Goal: Information Seeking & Learning: Compare options

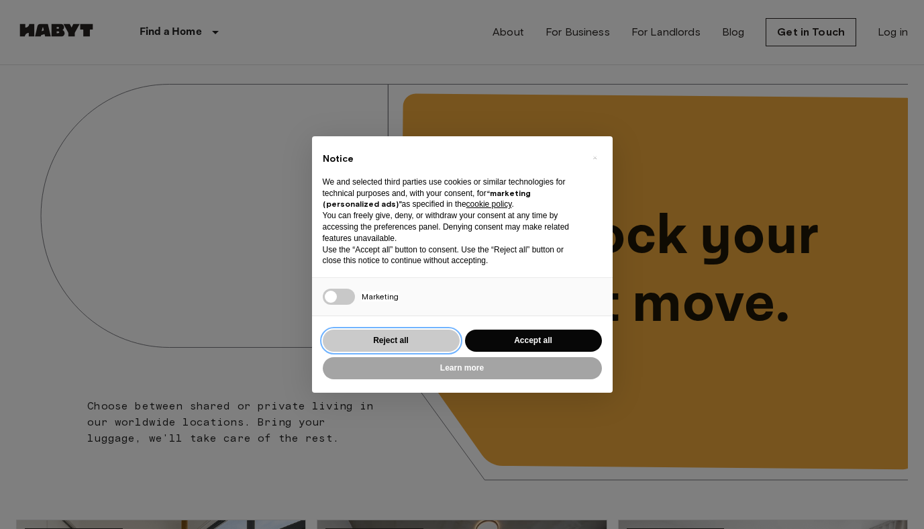
click at [366, 338] on button "Reject all" at bounding box center [391, 341] width 137 height 22
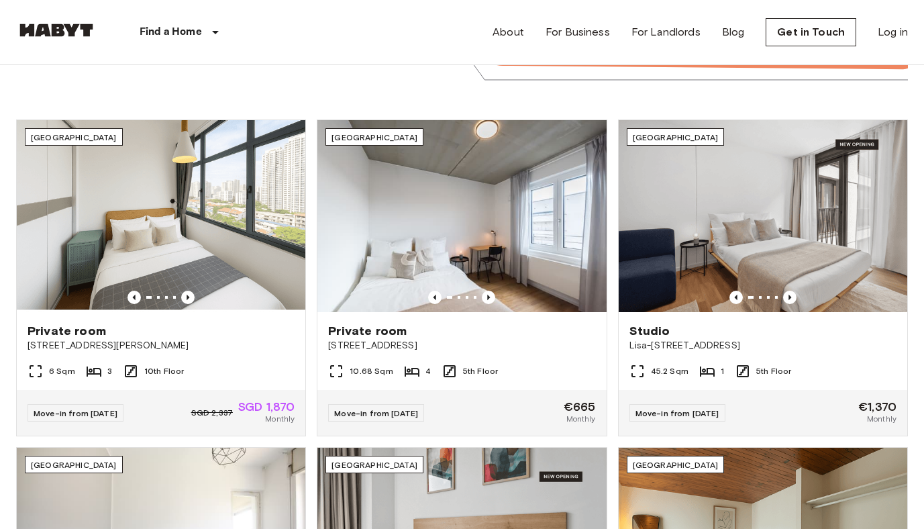
scroll to position [401, 0]
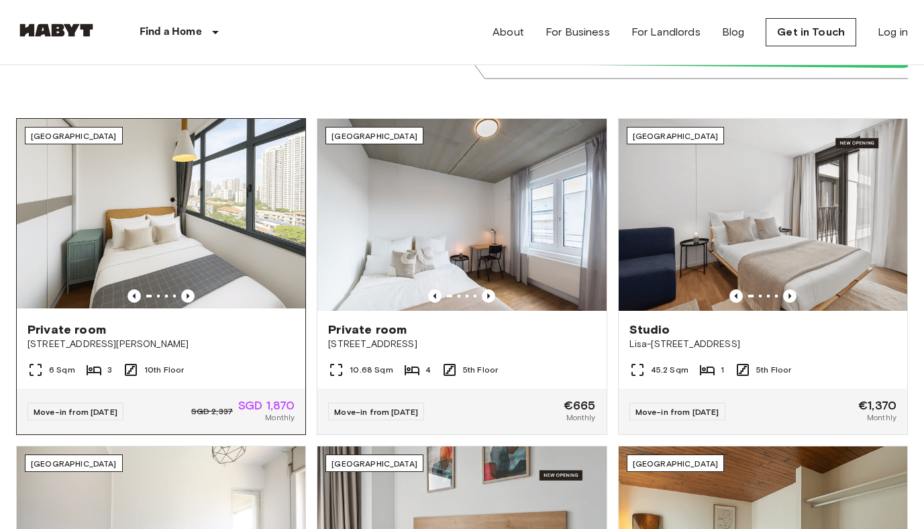
click at [173, 227] on img at bounding box center [161, 215] width 289 height 193
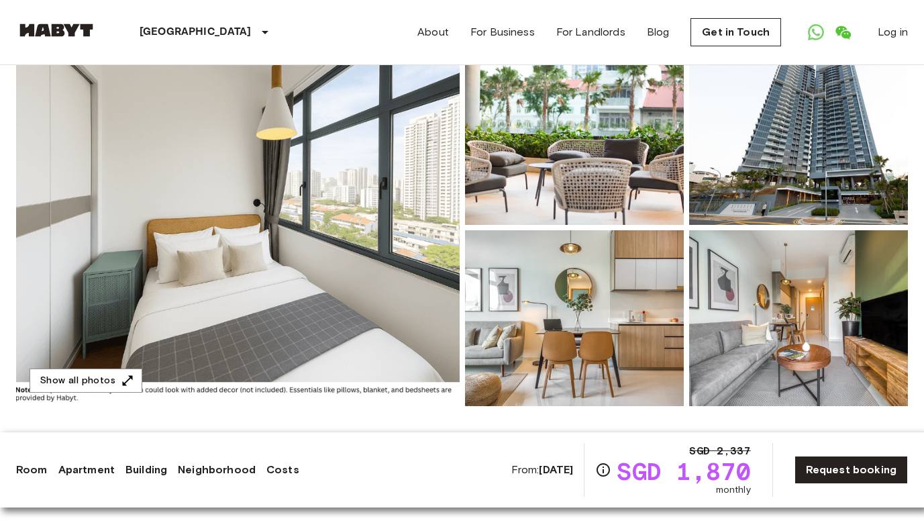
scroll to position [122, 0]
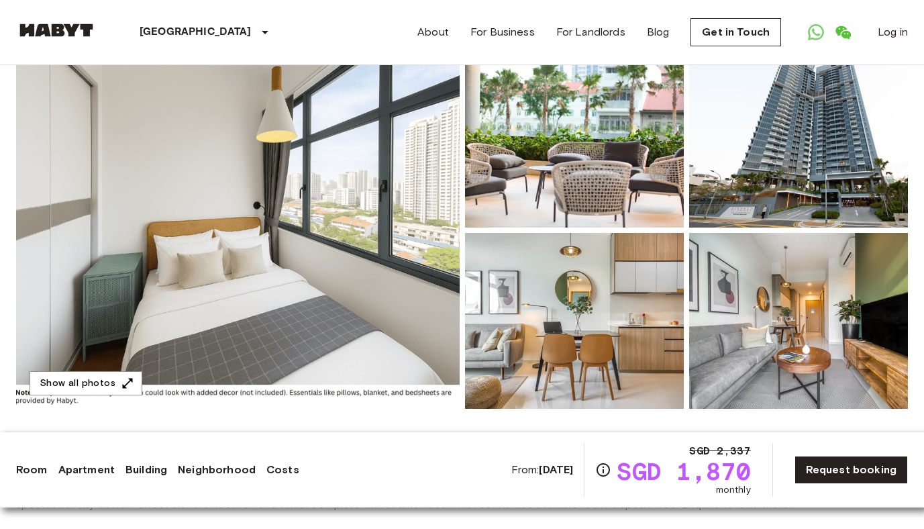
click at [375, 264] on img at bounding box center [238, 230] width 444 height 357
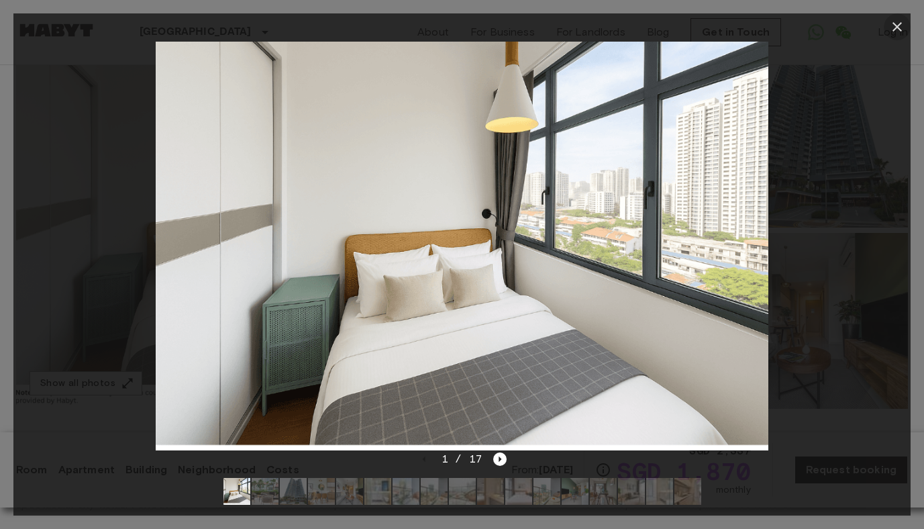
click at [894, 30] on icon "button" at bounding box center [897, 26] width 9 height 9
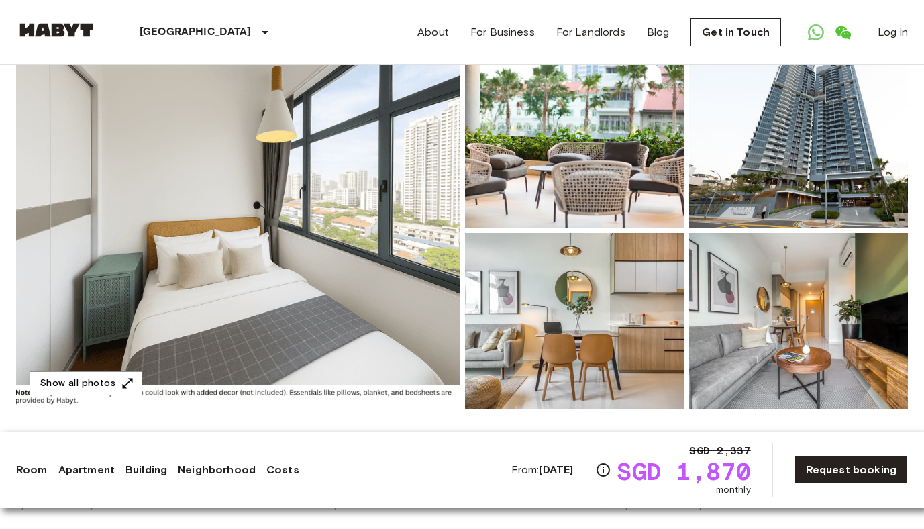
click at [528, 152] on img at bounding box center [574, 140] width 219 height 176
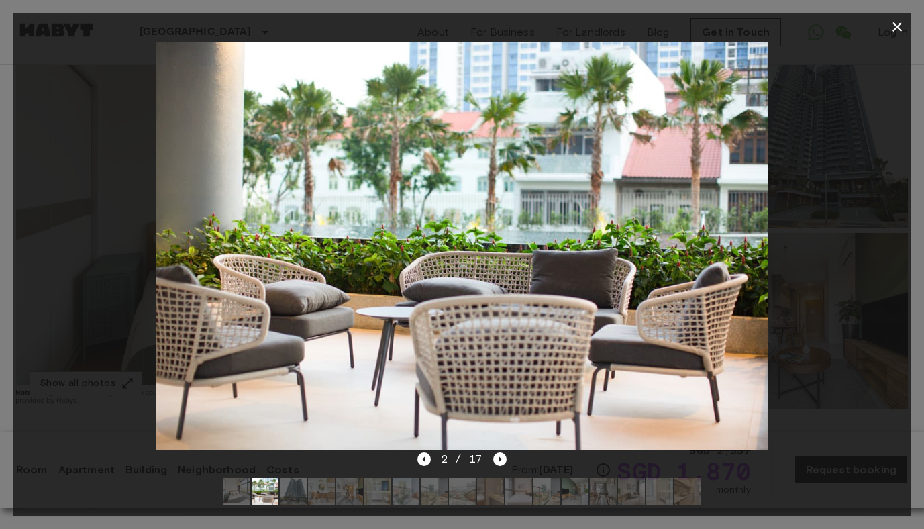
click at [671, 264] on img at bounding box center [463, 246] width 614 height 409
click at [900, 32] on icon "button" at bounding box center [897, 27] width 16 height 16
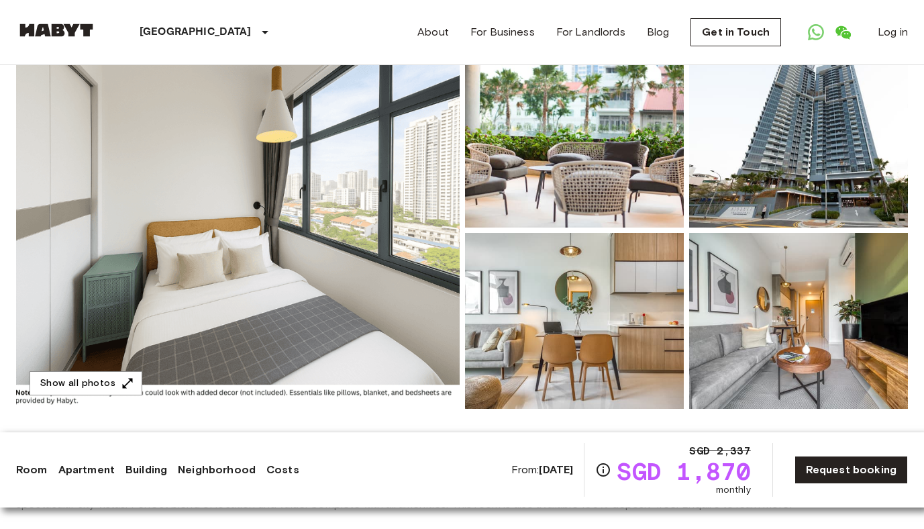
click at [604, 302] on img at bounding box center [574, 321] width 219 height 176
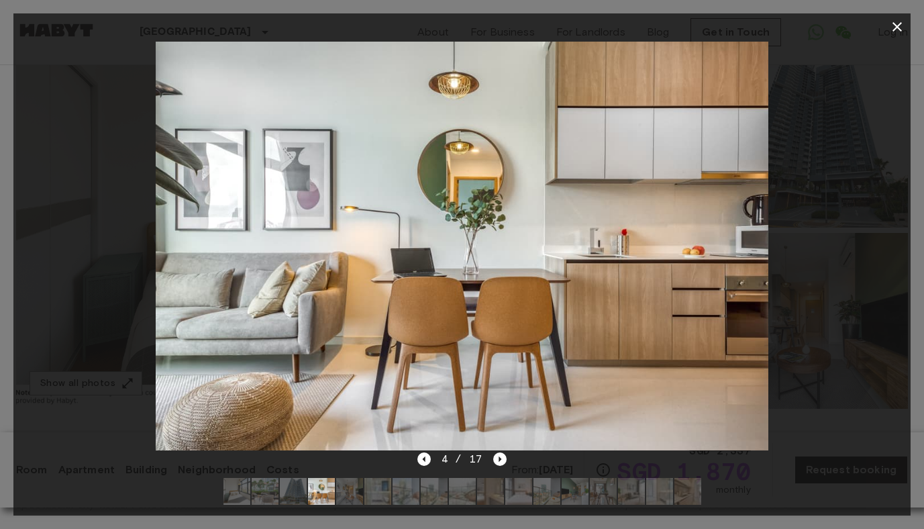
click at [652, 285] on img at bounding box center [463, 246] width 614 height 409
click at [893, 29] on icon "button" at bounding box center [897, 27] width 16 height 16
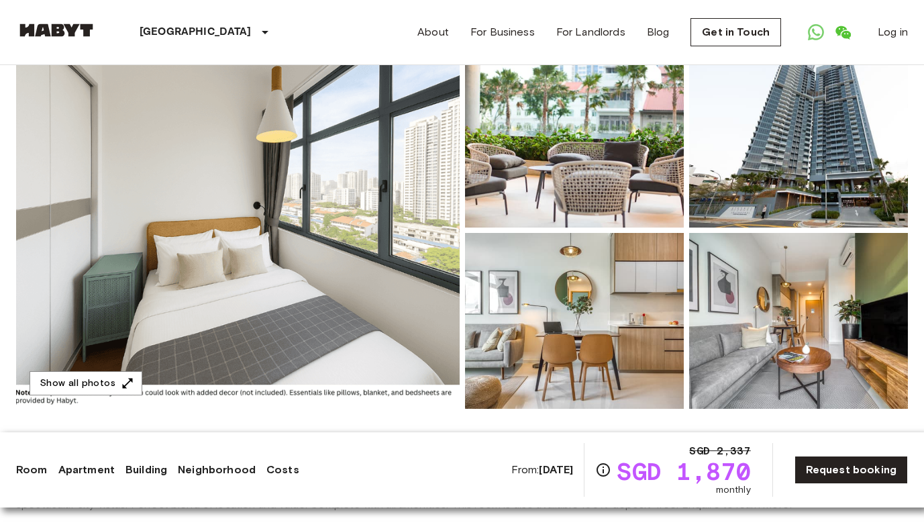
click at [755, 388] on img at bounding box center [798, 321] width 219 height 176
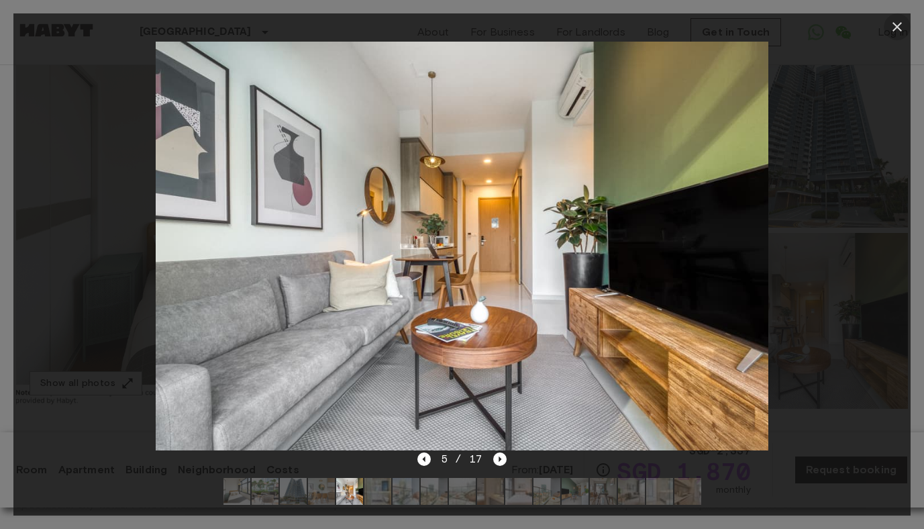
click at [898, 30] on icon "button" at bounding box center [897, 27] width 16 height 16
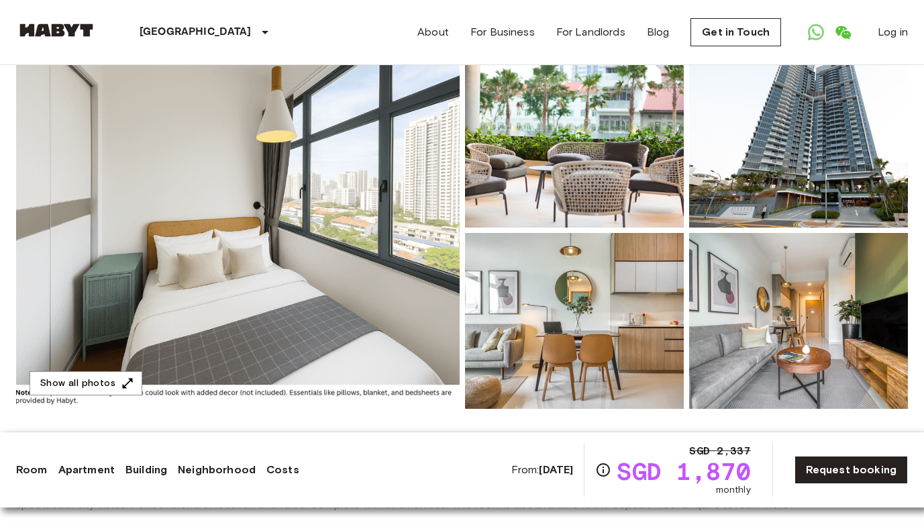
click at [797, 160] on img at bounding box center [798, 140] width 219 height 176
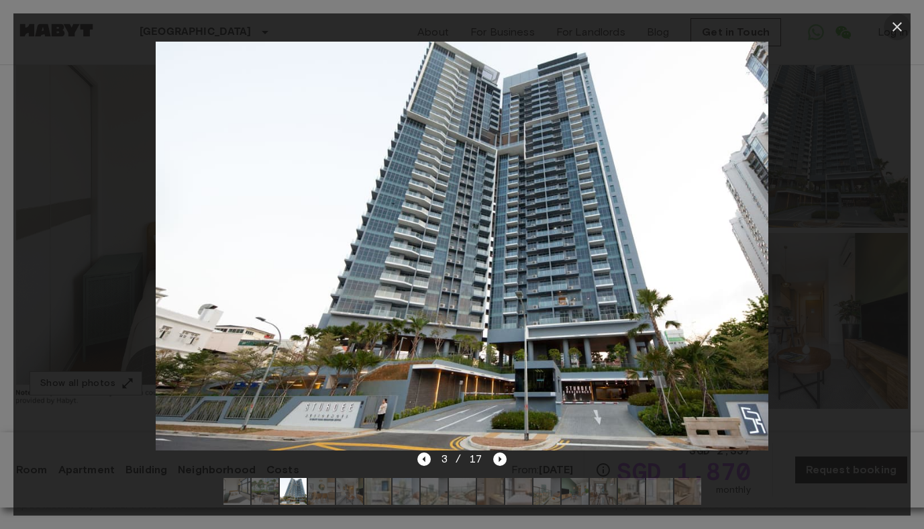
click at [893, 36] on button "button" at bounding box center [897, 26] width 27 height 27
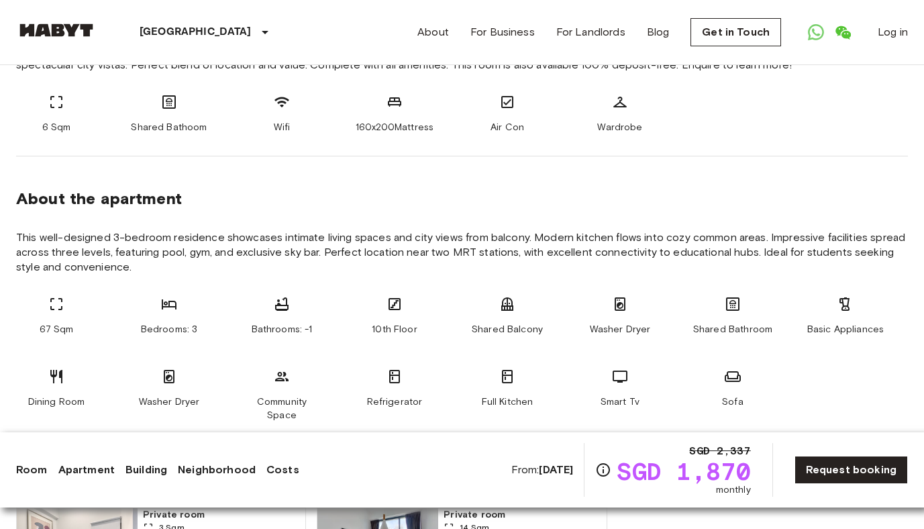
scroll to position [559, 0]
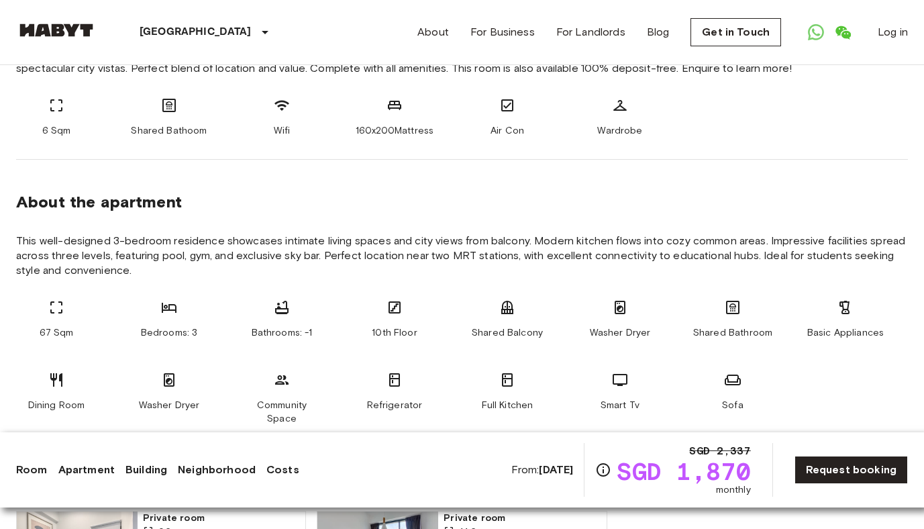
click at [60, 314] on icon at bounding box center [56, 307] width 16 height 16
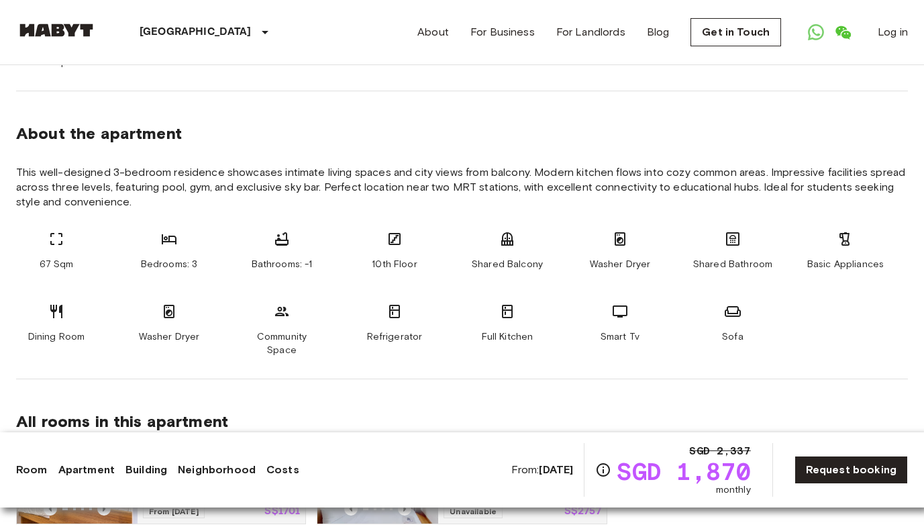
scroll to position [630, 0]
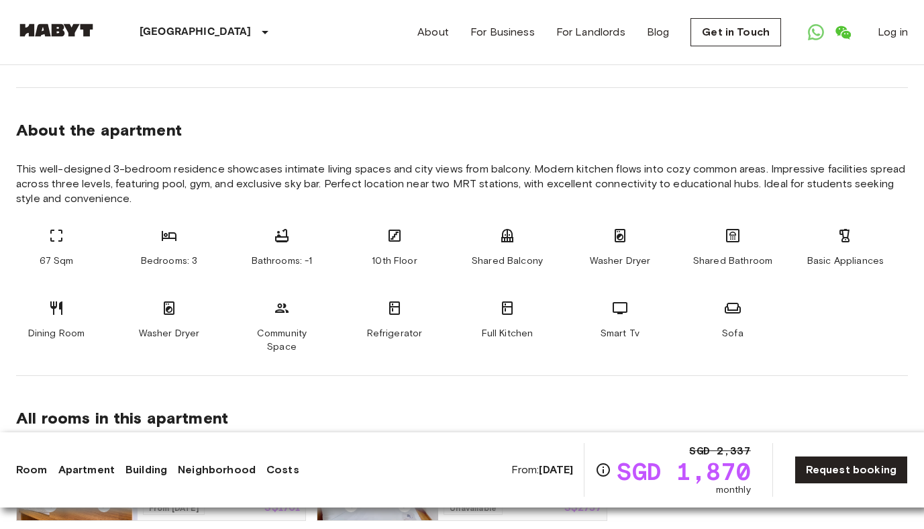
click at [170, 246] on div "Bedrooms: 3" at bounding box center [169, 248] width 81 height 40
click at [167, 236] on icon at bounding box center [169, 236] width 16 height 16
click at [264, 250] on div "Bathrooms: -1" at bounding box center [282, 248] width 81 height 40
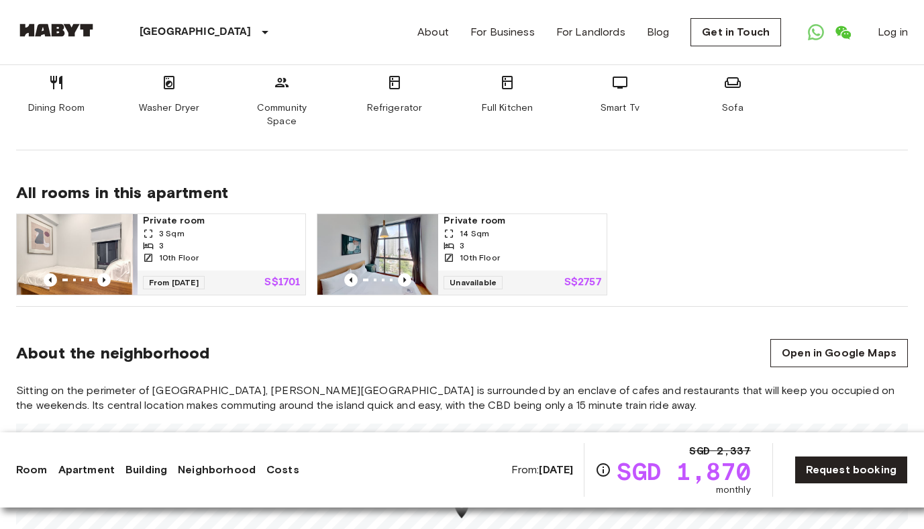
scroll to position [857, 0]
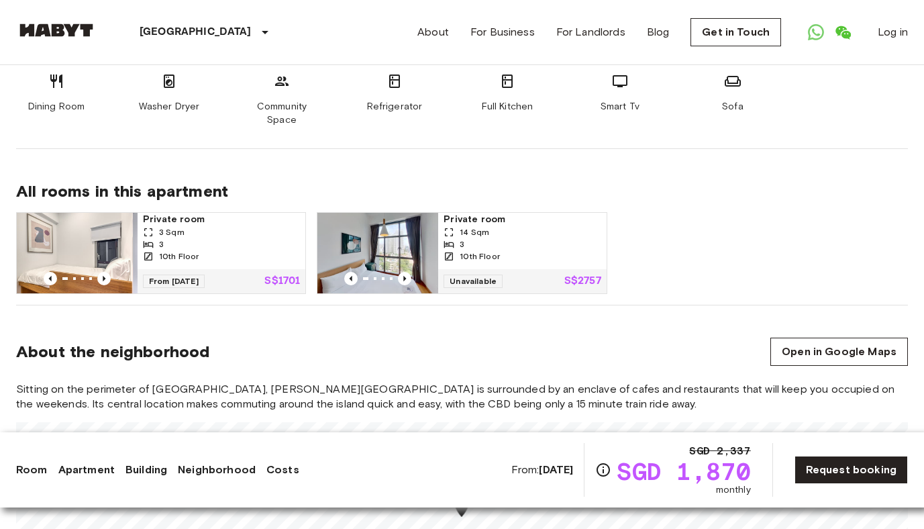
click at [59, 234] on img at bounding box center [77, 253] width 121 height 81
click at [381, 234] on img at bounding box center [378, 253] width 121 height 81
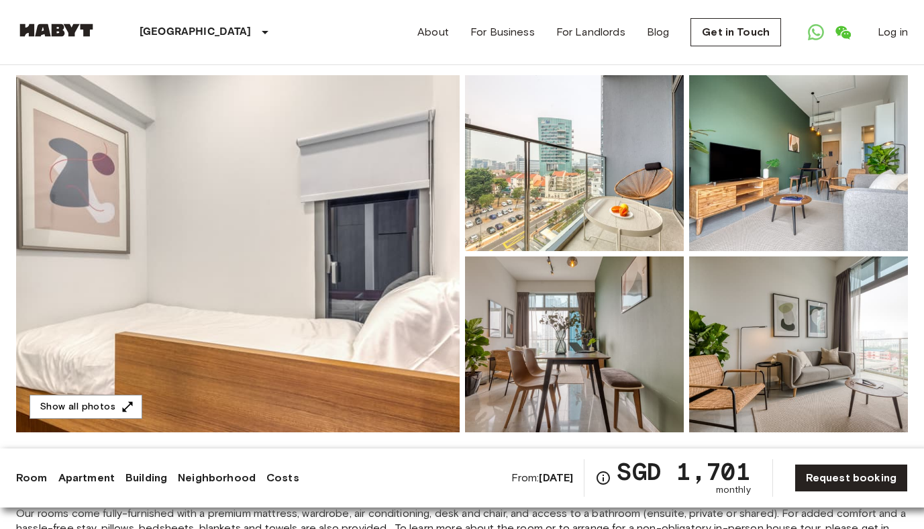
scroll to position [85, 0]
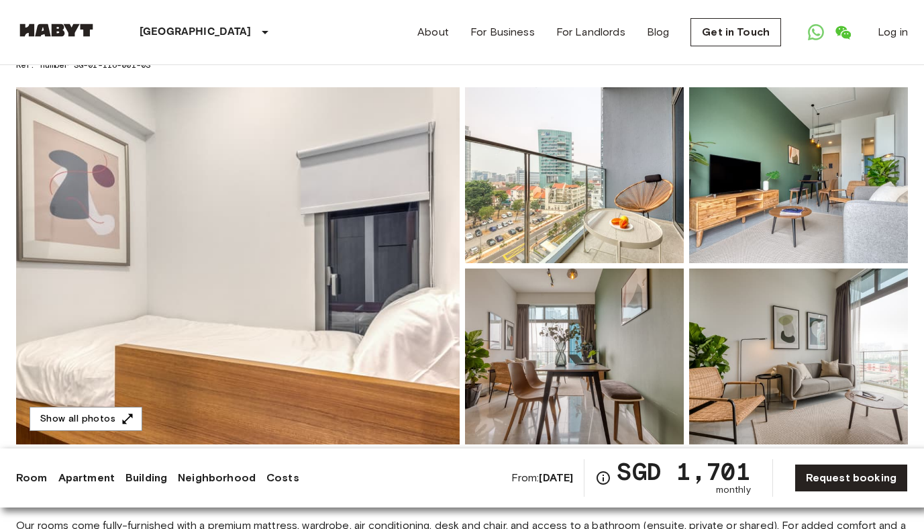
click at [334, 267] on img at bounding box center [238, 265] width 444 height 357
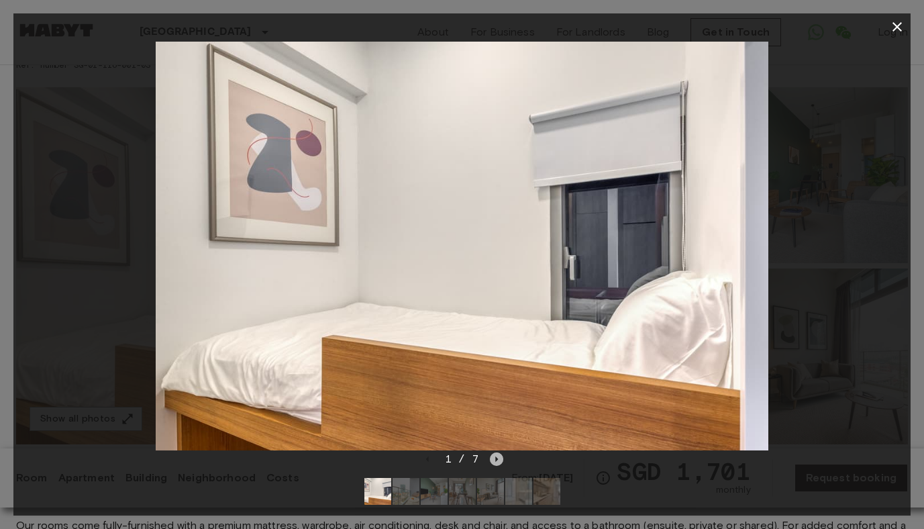
click at [499, 463] on icon "Next image" at bounding box center [496, 458] width 13 height 13
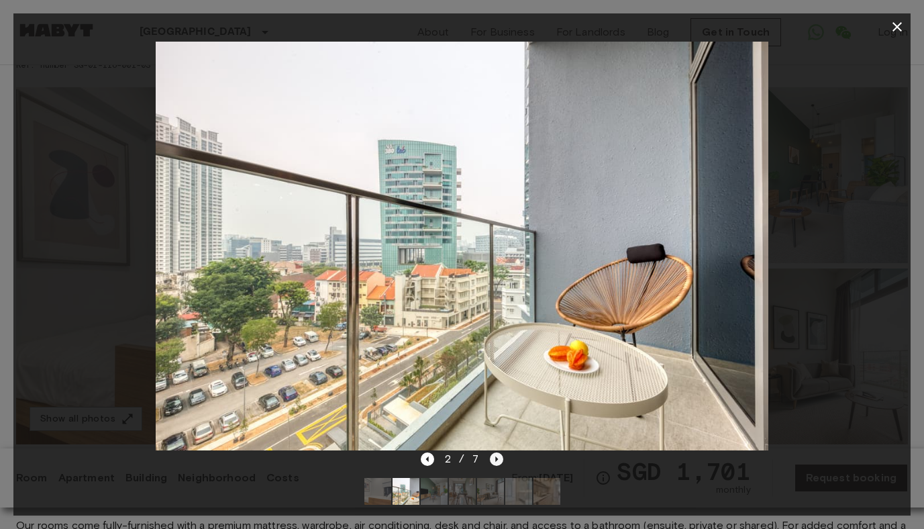
click at [499, 461] on icon "Next image" at bounding box center [496, 458] width 13 height 13
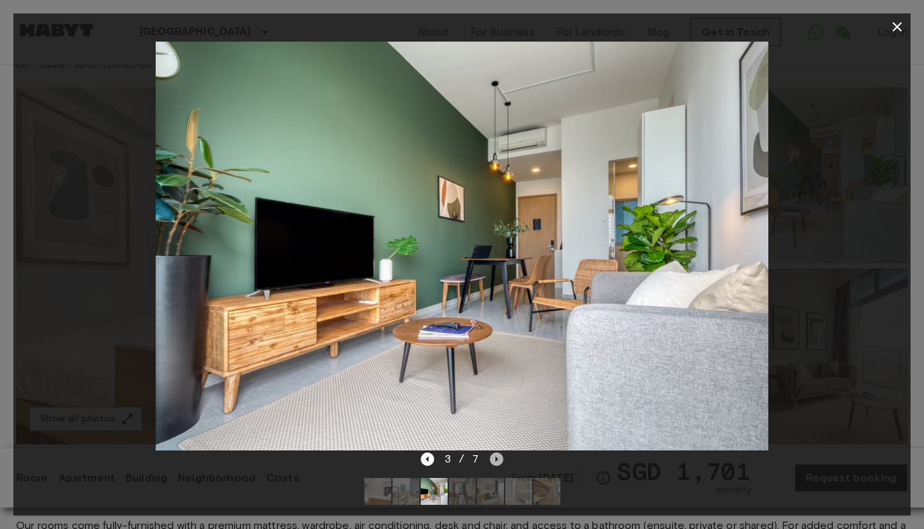
click at [499, 461] on icon "Next image" at bounding box center [496, 458] width 13 height 13
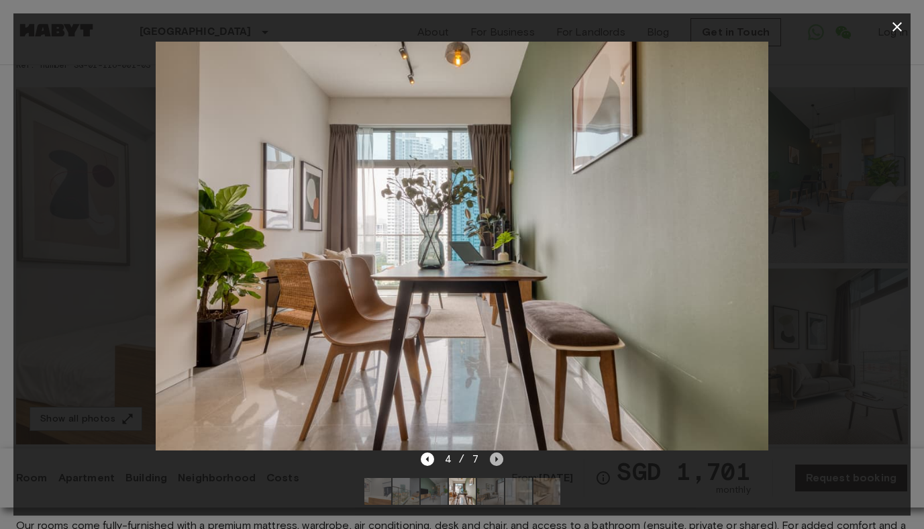
click at [499, 461] on icon "Next image" at bounding box center [496, 458] width 13 height 13
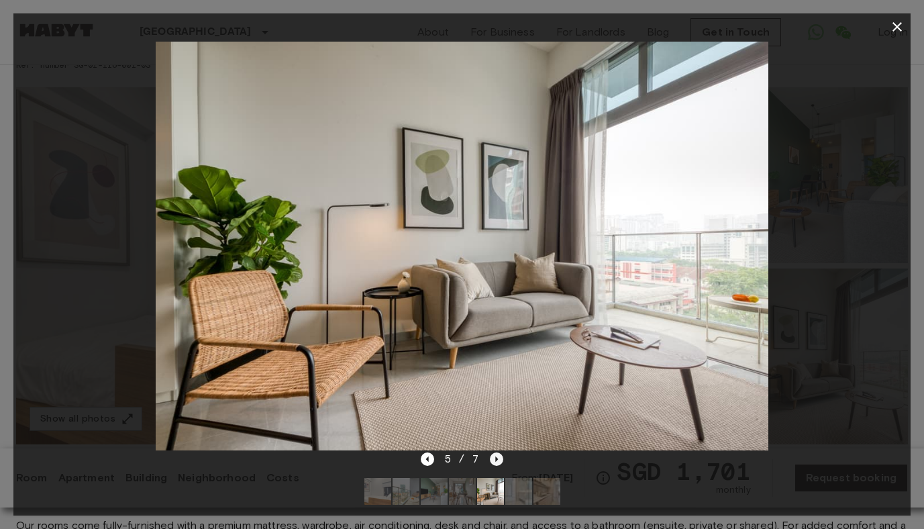
click at [499, 461] on icon "Next image" at bounding box center [496, 458] width 13 height 13
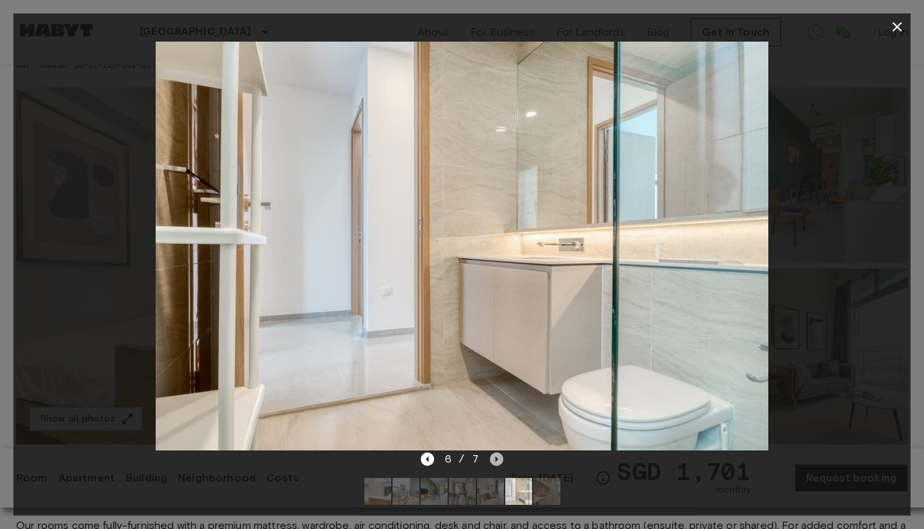
click at [499, 461] on icon "Next image" at bounding box center [496, 458] width 13 height 13
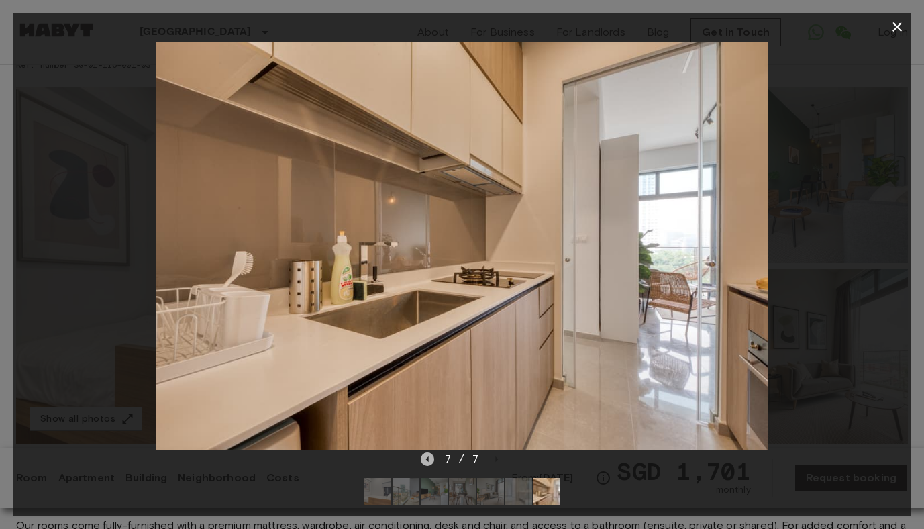
click at [427, 460] on icon "Previous image" at bounding box center [427, 458] width 13 height 13
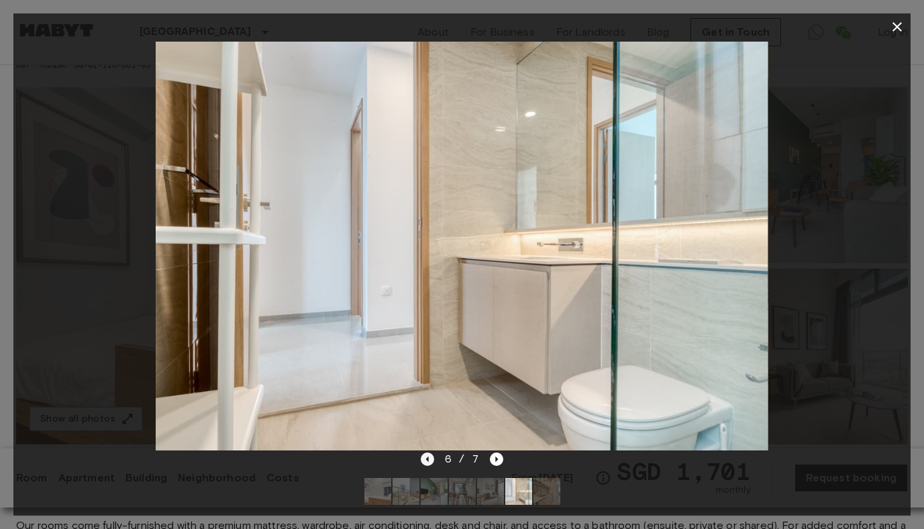
click at [427, 460] on icon "Previous image" at bounding box center [427, 458] width 13 height 13
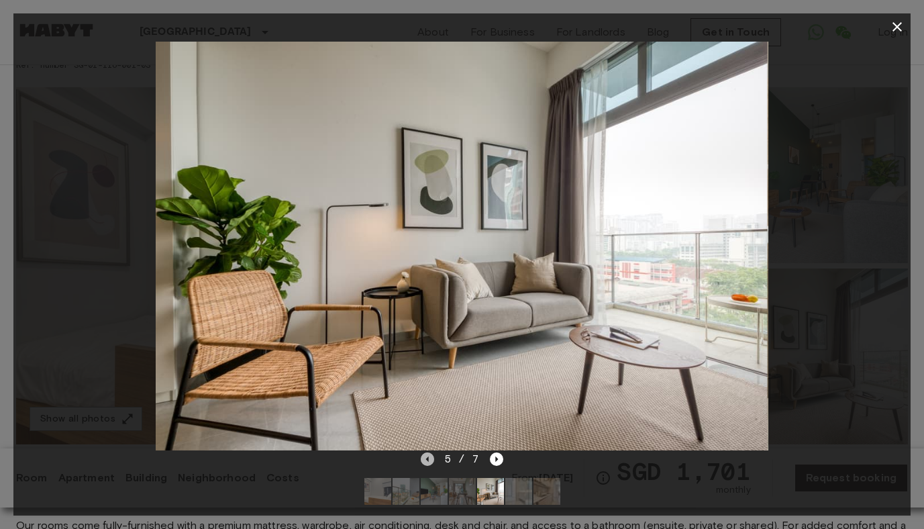
click at [427, 460] on icon "Previous image" at bounding box center [427, 458] width 13 height 13
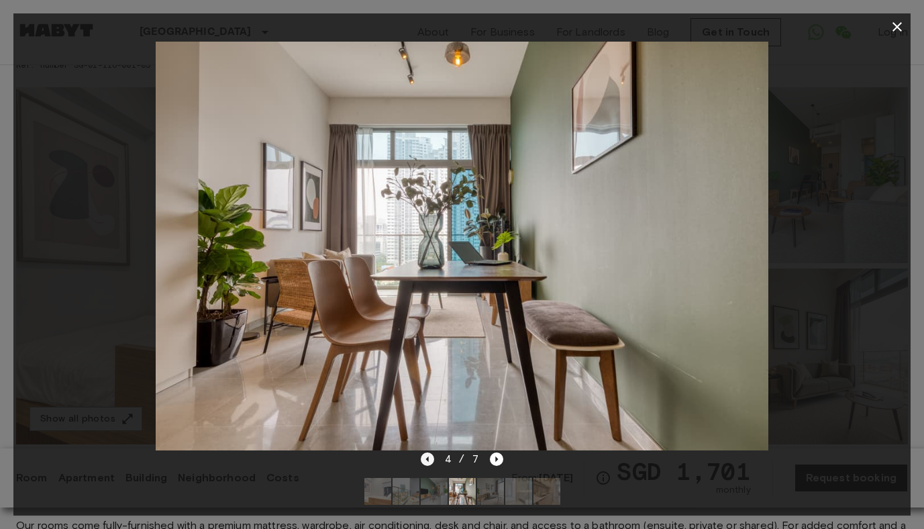
click at [428, 460] on icon "Previous image" at bounding box center [427, 458] width 13 height 13
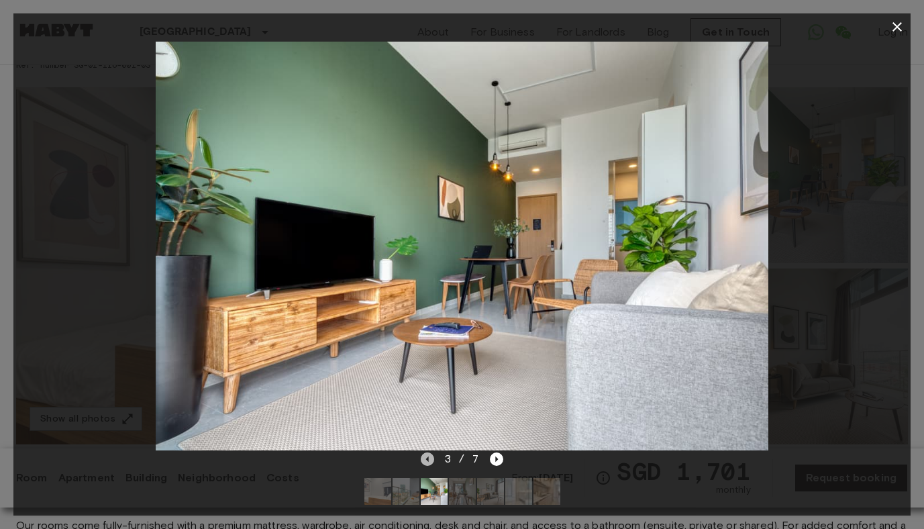
click at [428, 460] on icon "Previous image" at bounding box center [427, 458] width 13 height 13
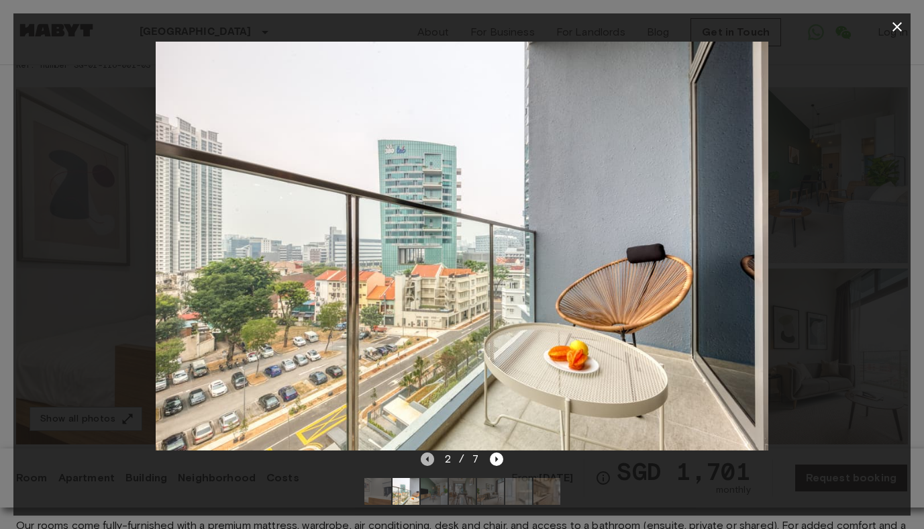
click at [428, 460] on icon "Previous image" at bounding box center [427, 458] width 13 height 13
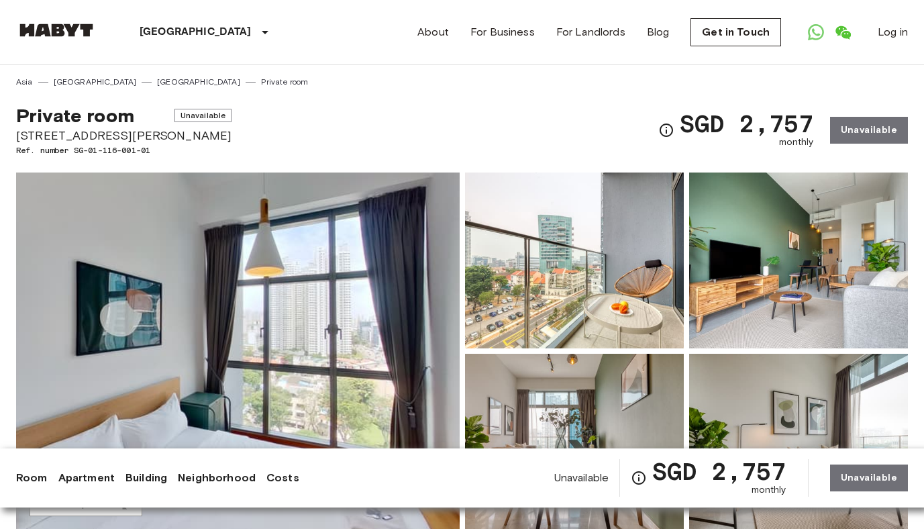
click at [359, 328] on img at bounding box center [238, 351] width 444 height 357
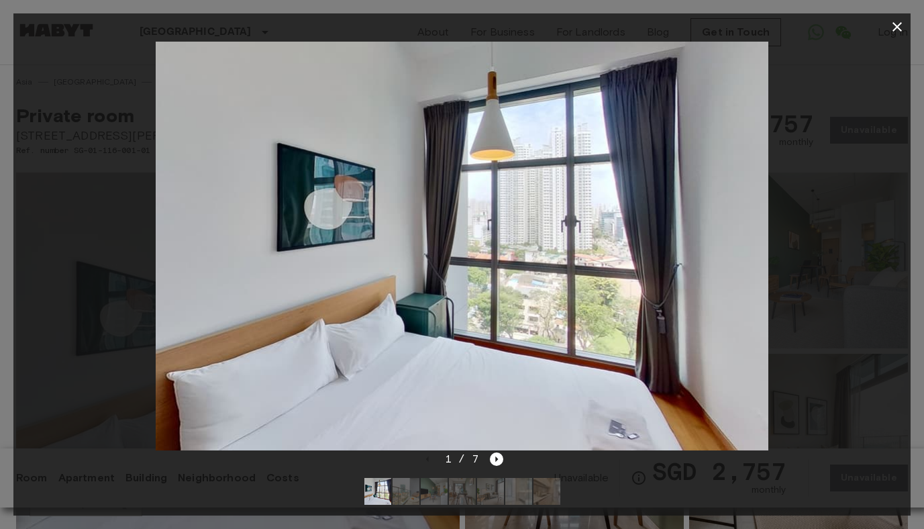
click at [731, 254] on img at bounding box center [463, 246] width 614 height 409
click at [497, 461] on icon "Next image" at bounding box center [496, 458] width 13 height 13
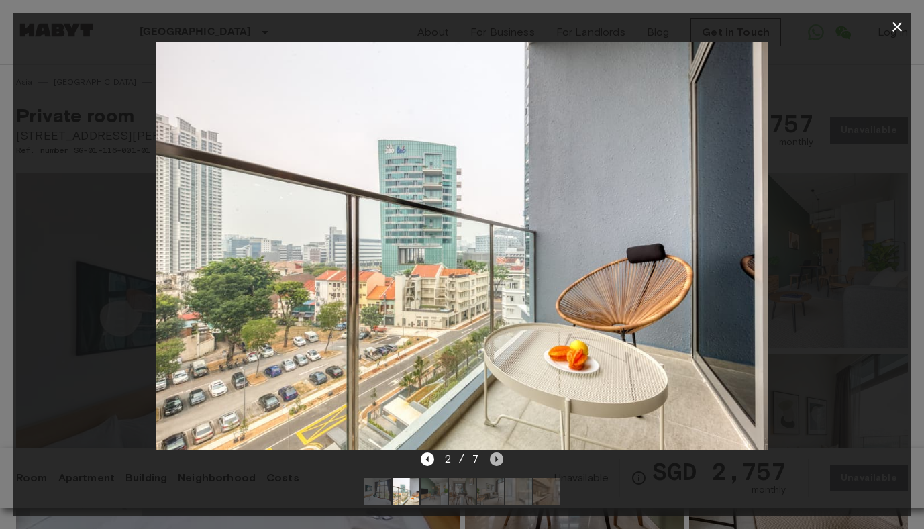
click at [497, 461] on icon "Next image" at bounding box center [496, 458] width 13 height 13
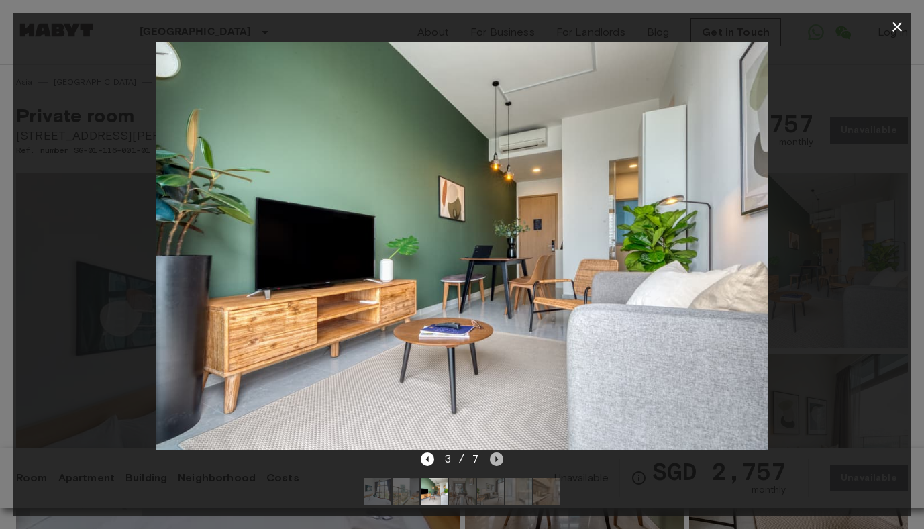
click at [498, 461] on icon "Next image" at bounding box center [496, 458] width 13 height 13
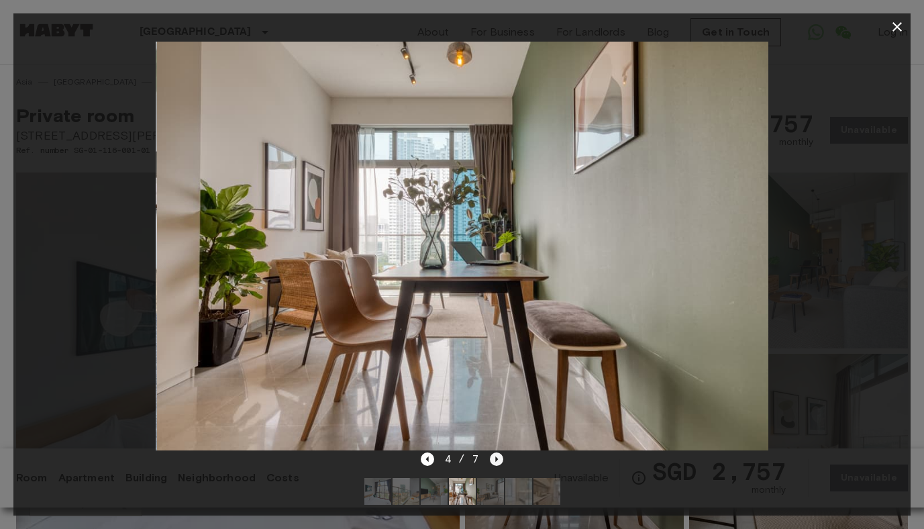
click at [498, 461] on icon "Next image" at bounding box center [496, 458] width 13 height 13
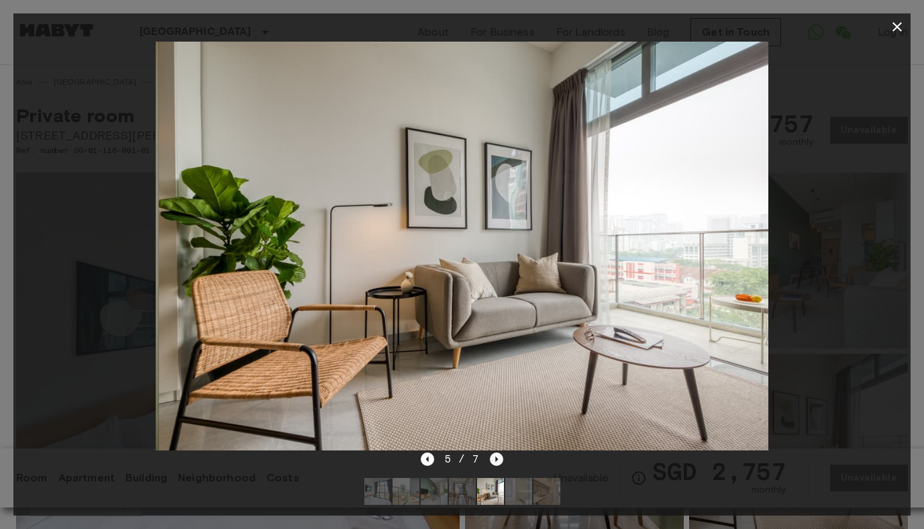
click at [498, 461] on icon "Next image" at bounding box center [496, 458] width 13 height 13
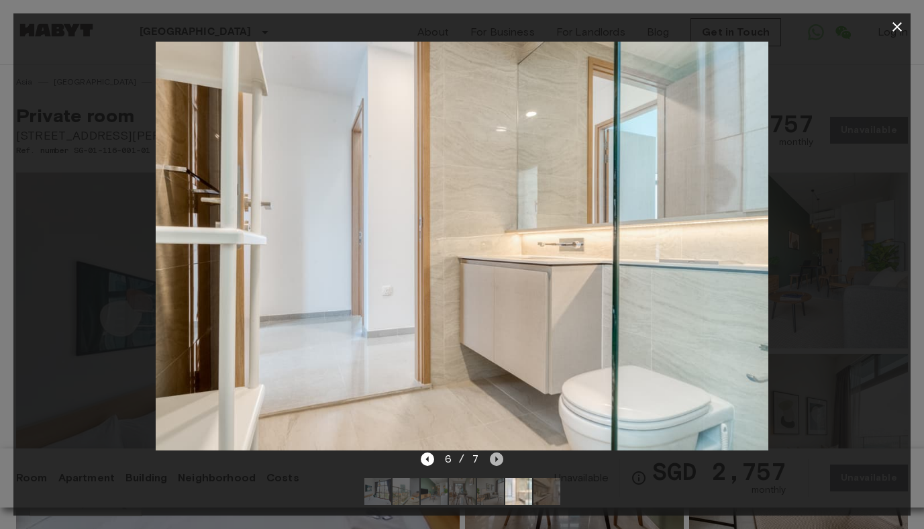
click at [499, 461] on icon "Next image" at bounding box center [496, 458] width 13 height 13
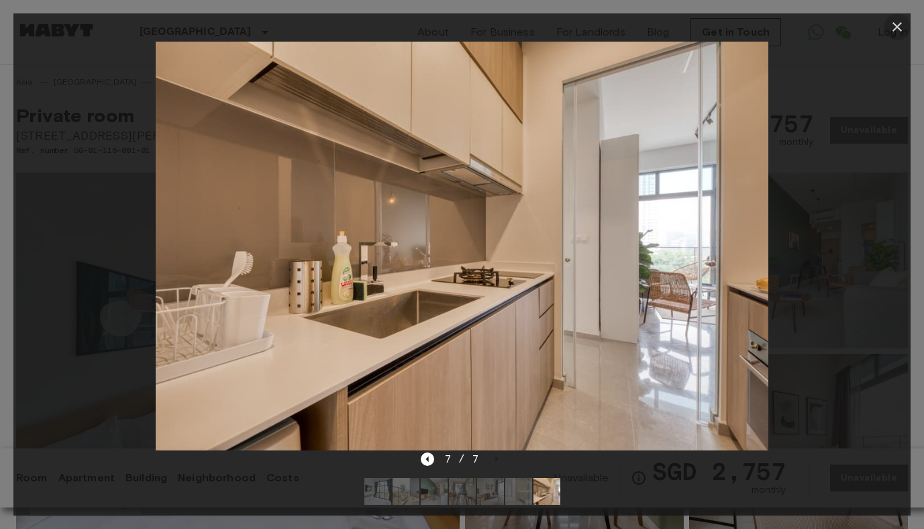
click at [898, 32] on icon "button" at bounding box center [897, 27] width 16 height 16
